Goal: Contribute content: Add original content to the website for others to see

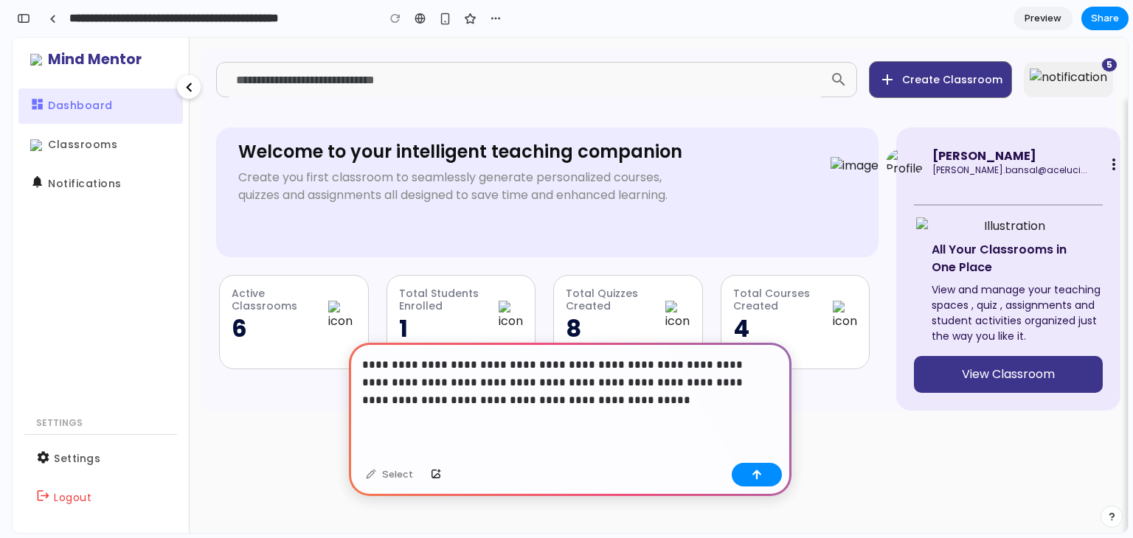
click at [705, 380] on p "**********" at bounding box center [567, 382] width 410 height 53
click at [769, 476] on button "button" at bounding box center [757, 475] width 50 height 24
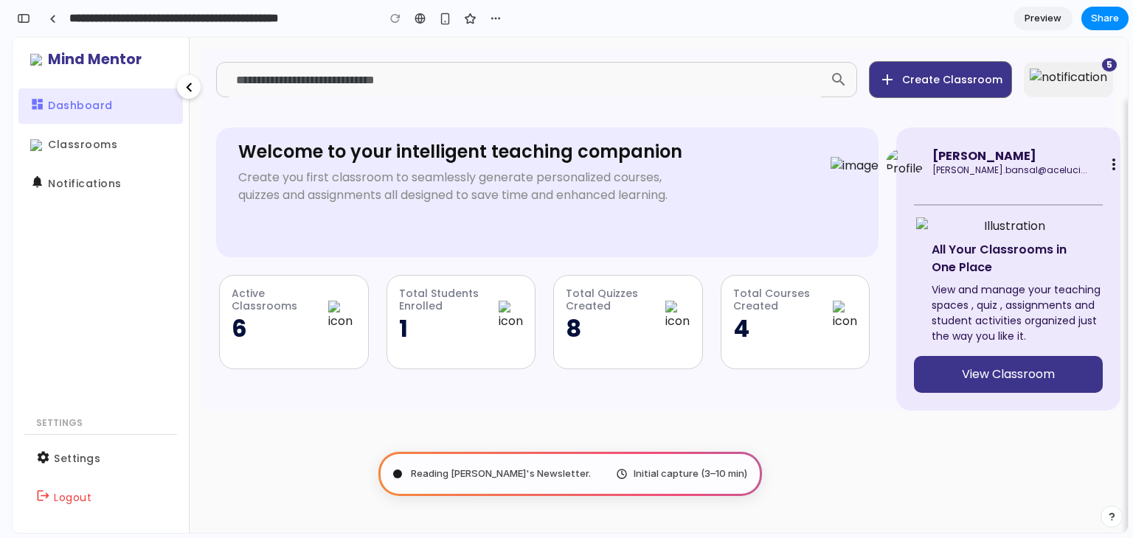
click at [995, 463] on mat-sidenav-content "search add Create Classroom 5 Notifications All 5 assignment [PERSON_NAME] atte…" at bounding box center [659, 286] width 938 height 496
type input "**********"
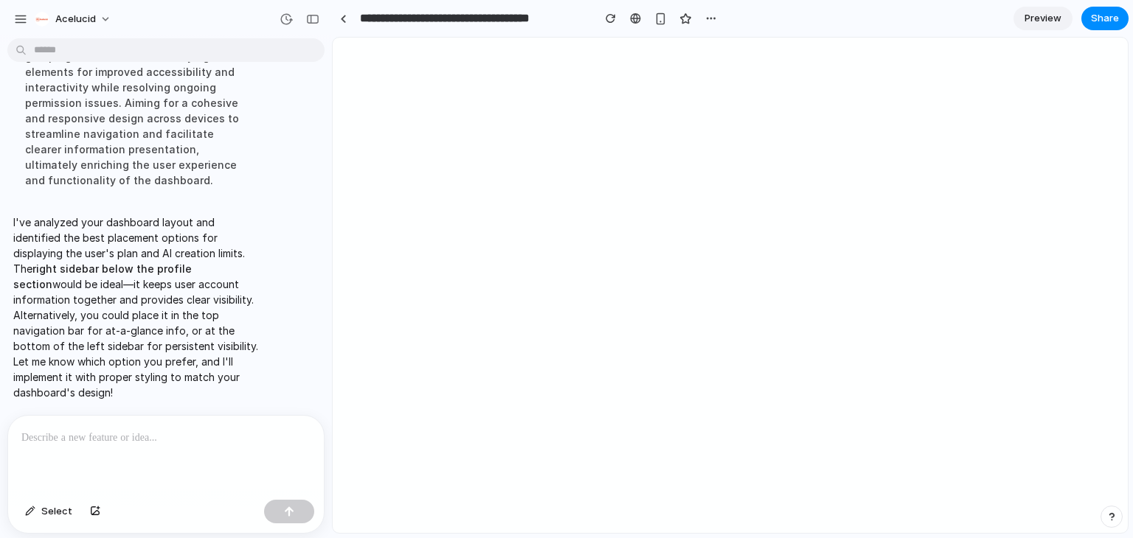
click at [268, 152] on div "Thought Implementing a new plan information display within the teacher dashboar…" at bounding box center [161, 47] width 308 height 317
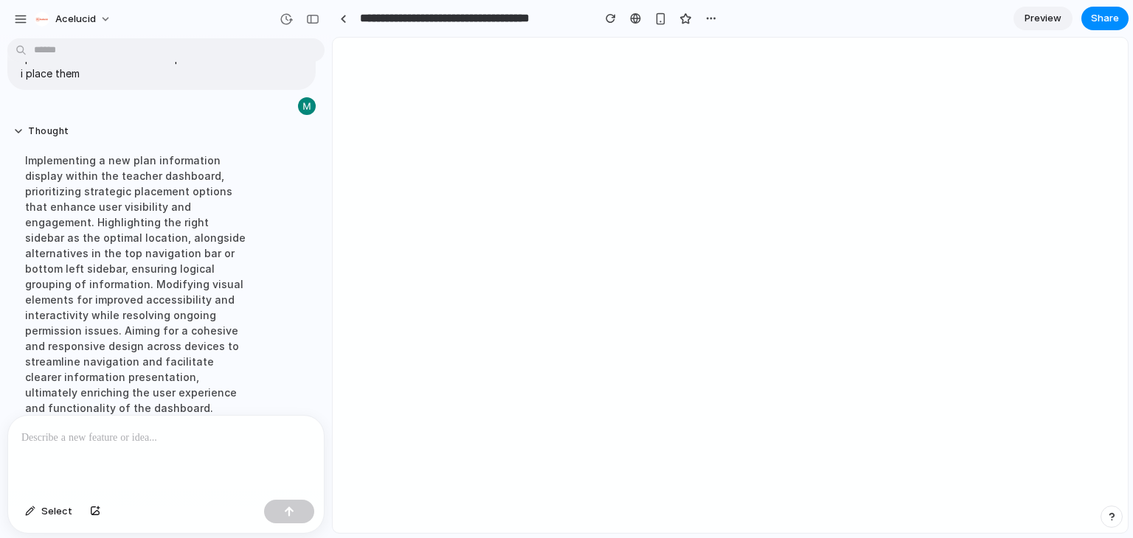
scroll to position [311, 0]
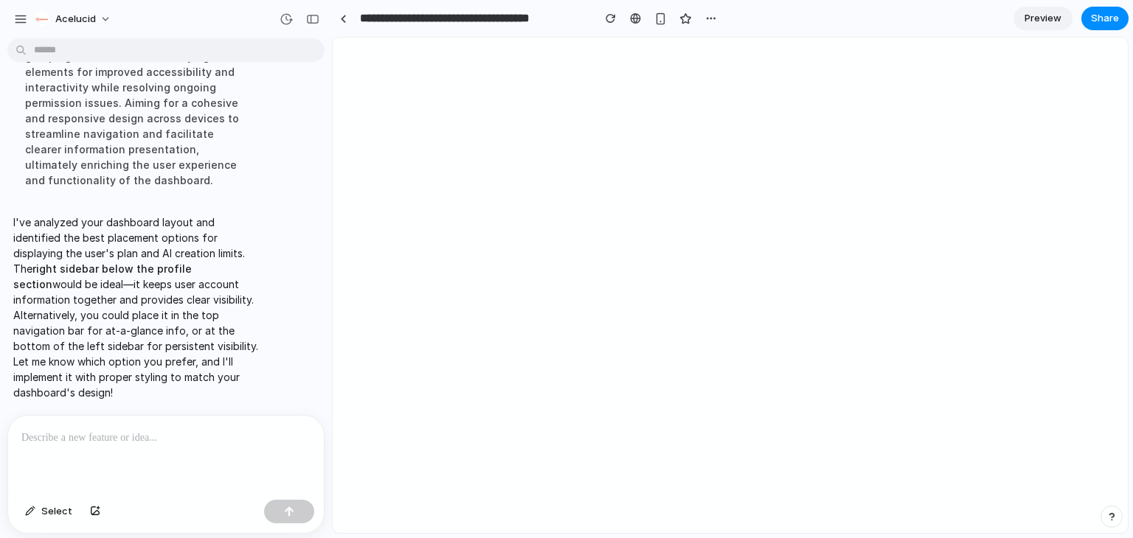
click at [139, 429] on p at bounding box center [165, 438] width 289 height 18
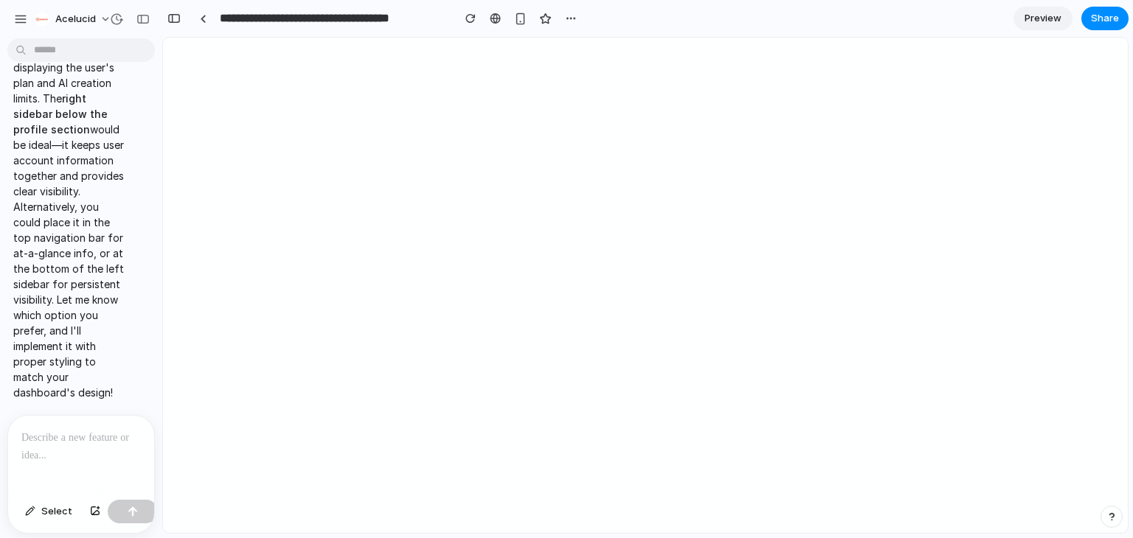
click at [83, 449] on div at bounding box center [81, 455] width 146 height 78
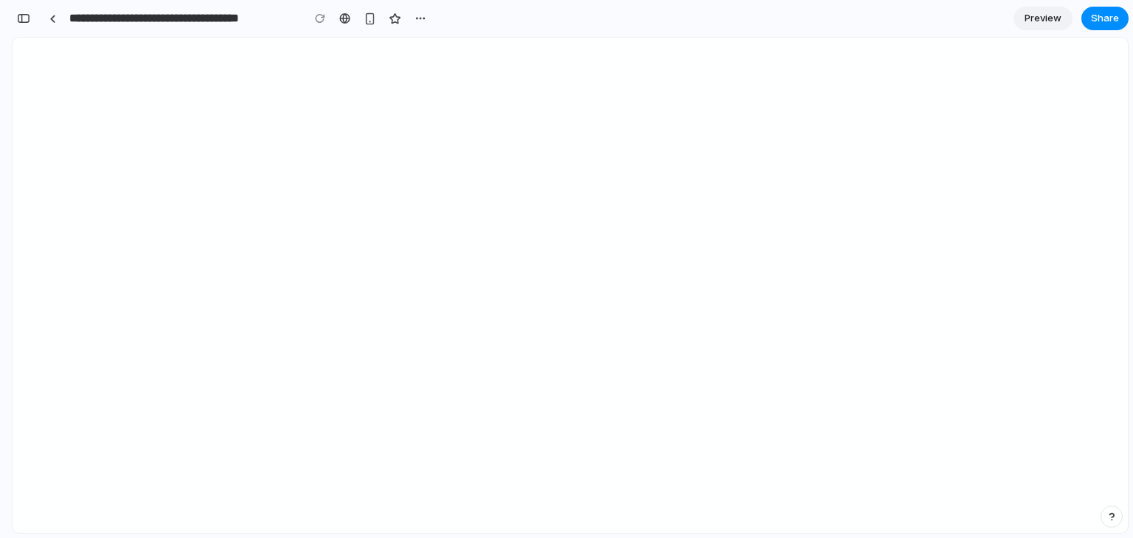
scroll to position [1221, 0]
click at [24, 19] on div "button" at bounding box center [23, 18] width 13 height 10
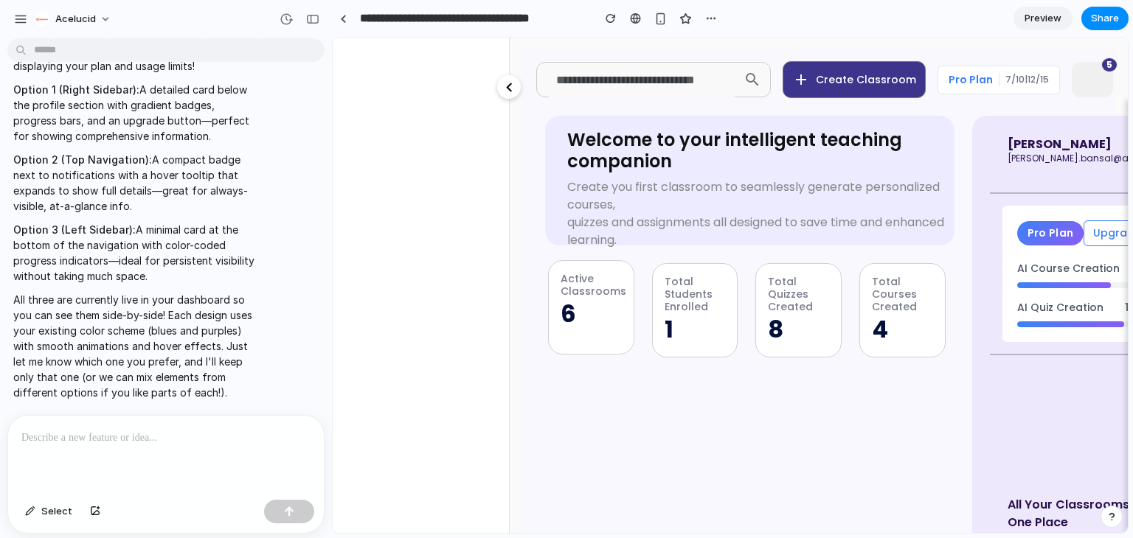
scroll to position [0, 71]
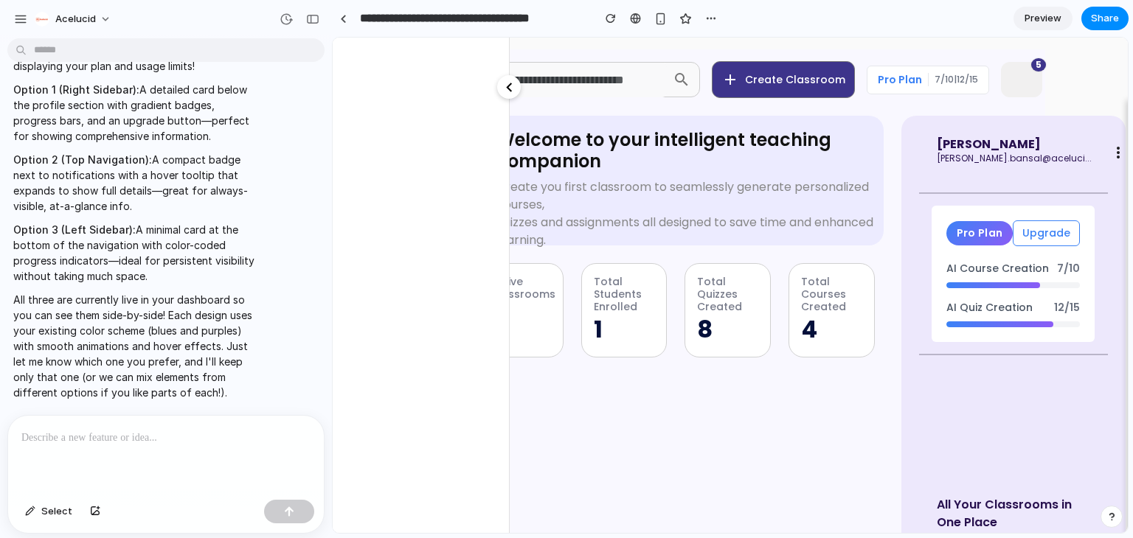
click at [502, 86] on mat-icon "chevron_left" at bounding box center [509, 87] width 18 height 18
click at [513, 85] on mat-icon "chevron_left" at bounding box center [509, 87] width 18 height 18
click at [307, 18] on div "button" at bounding box center [312, 19] width 13 height 10
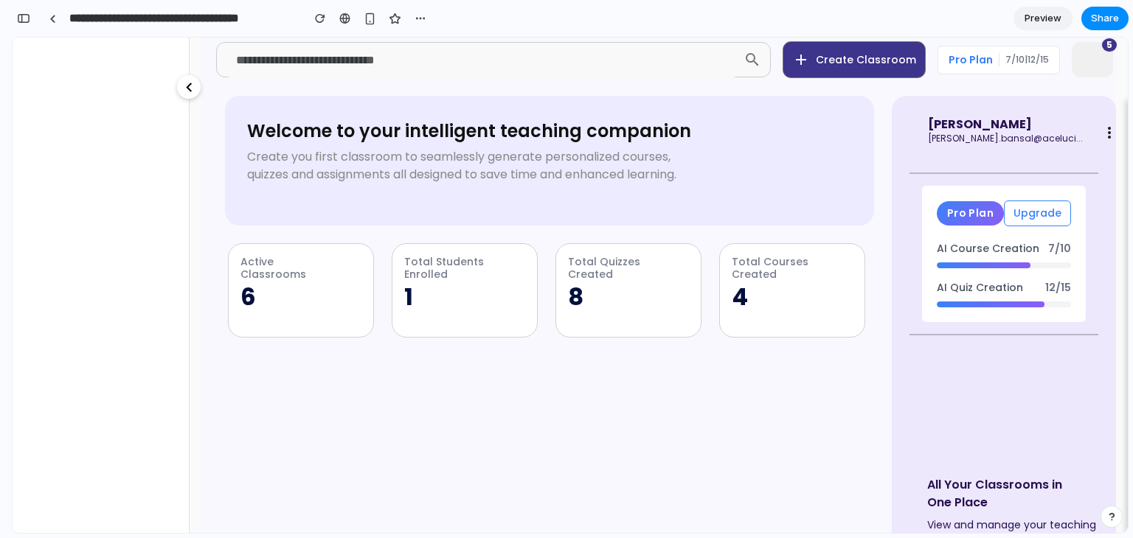
scroll to position [22, 0]
